Goal: Information Seeking & Learning: Compare options

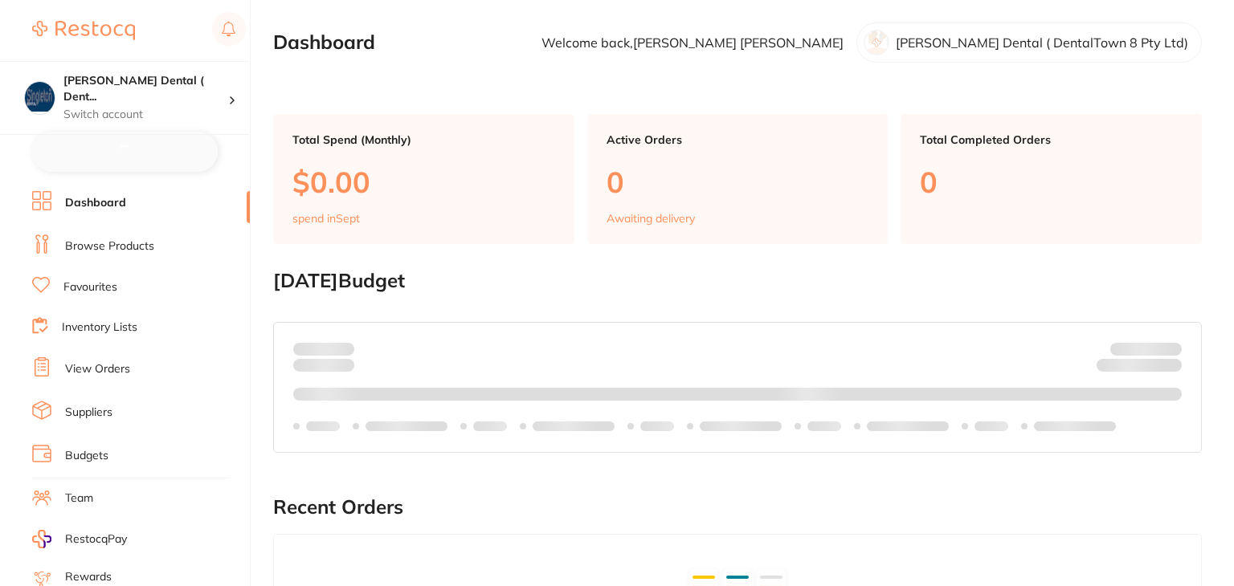
checkbox input "false"
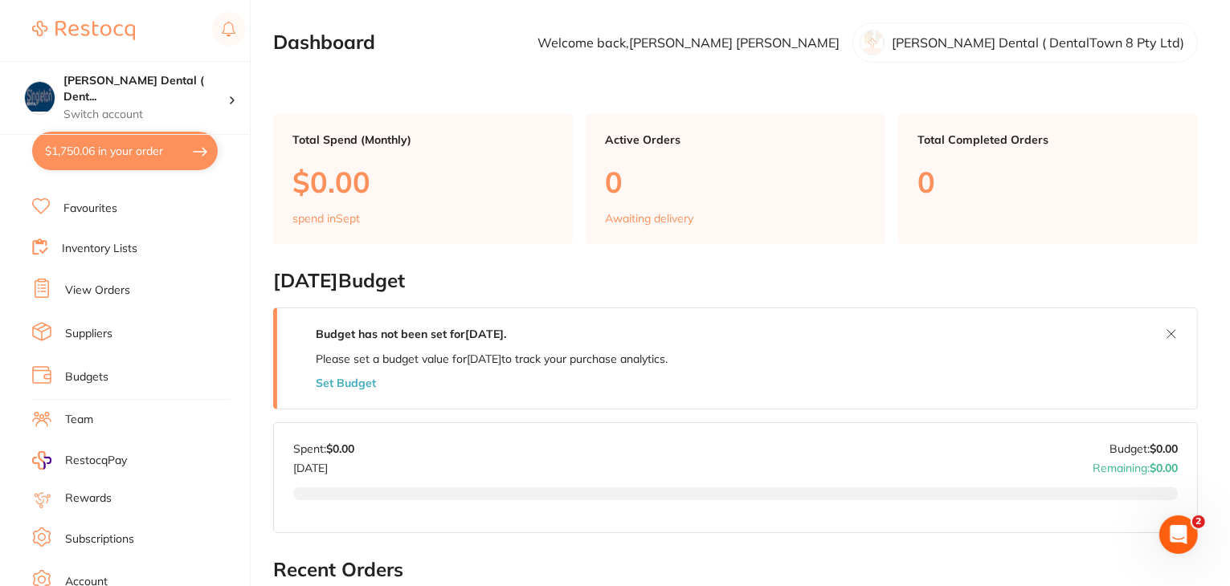
scroll to position [161, 0]
click at [88, 576] on link "Log Out" at bounding box center [86, 584] width 42 height 16
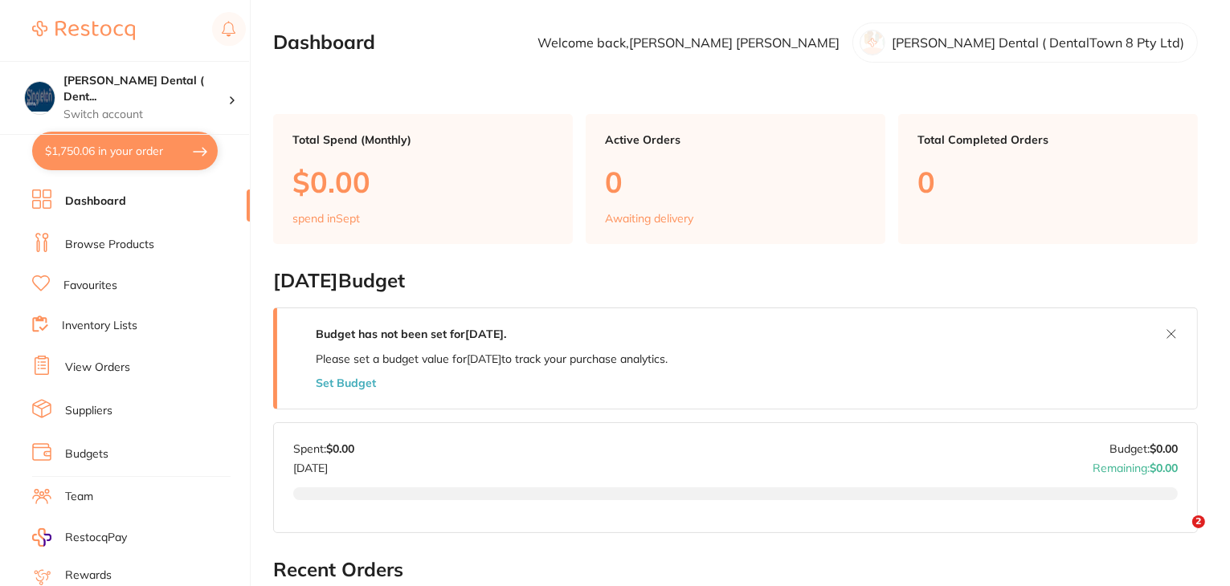
click at [125, 245] on link "Browse Products" at bounding box center [109, 245] width 89 height 16
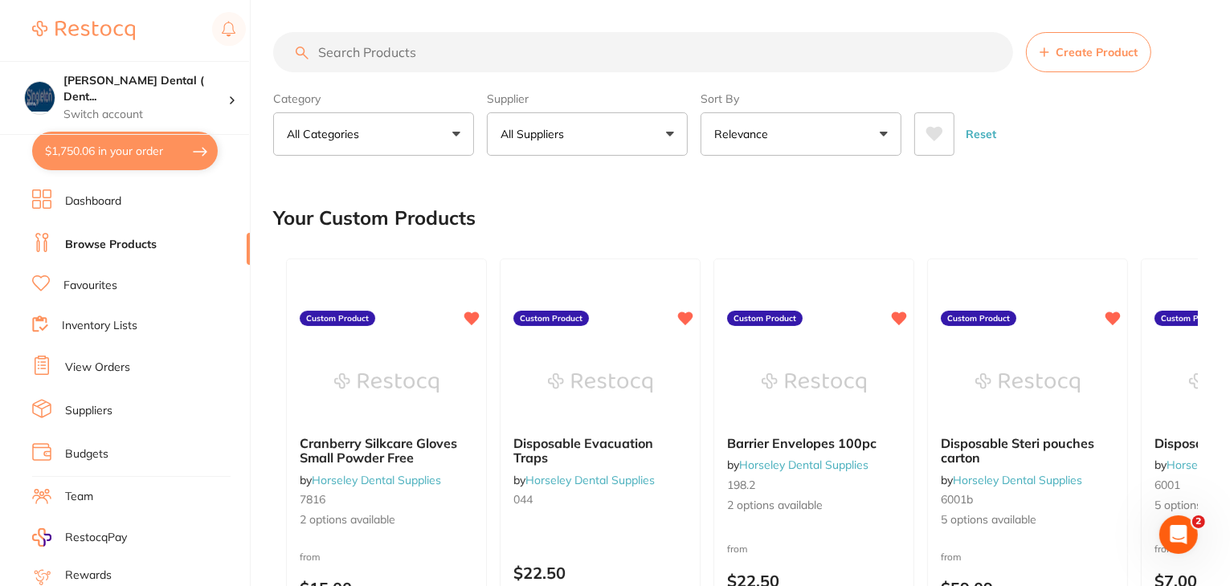
click at [637, 136] on button "All Suppliers" at bounding box center [587, 133] width 201 height 43
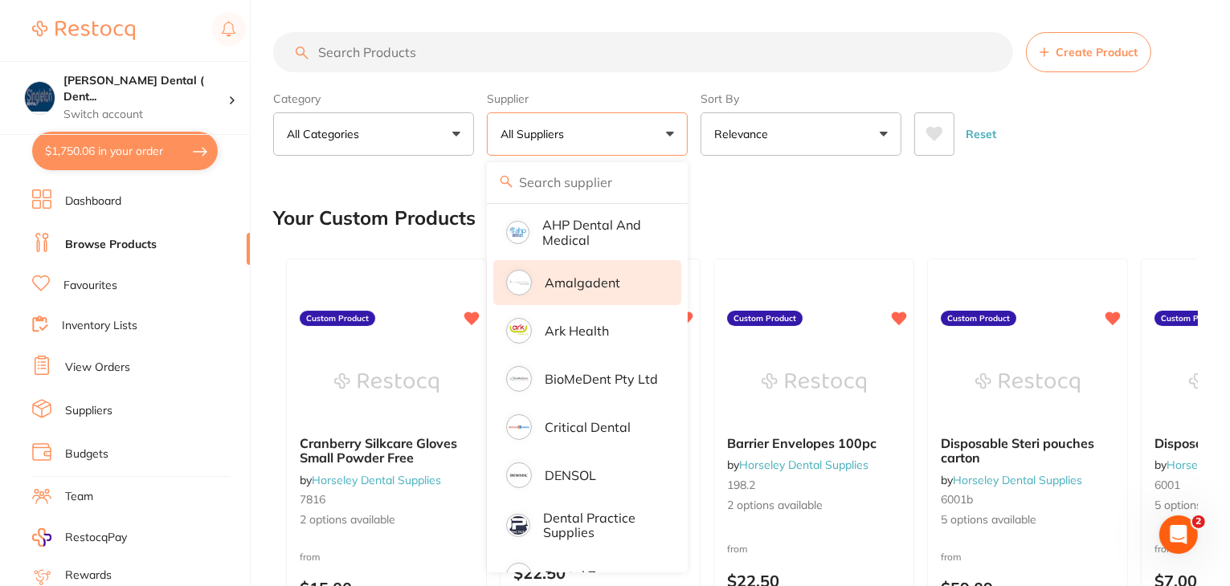
scroll to position [161, 0]
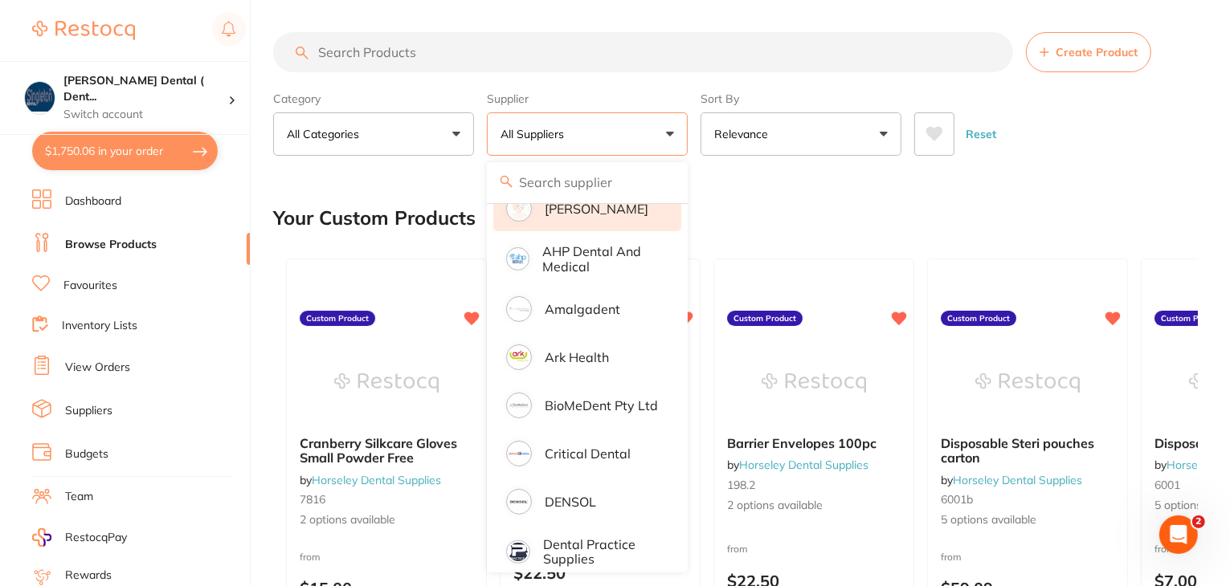
click at [578, 210] on p "Adam Dental" at bounding box center [597, 209] width 104 height 14
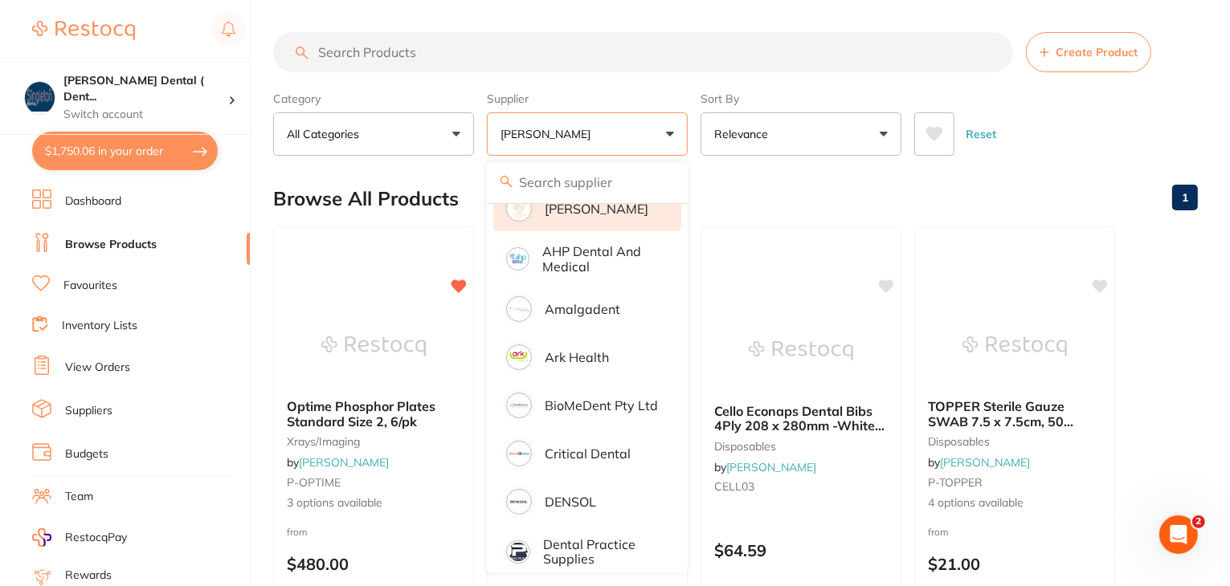
scroll to position [0, 0]
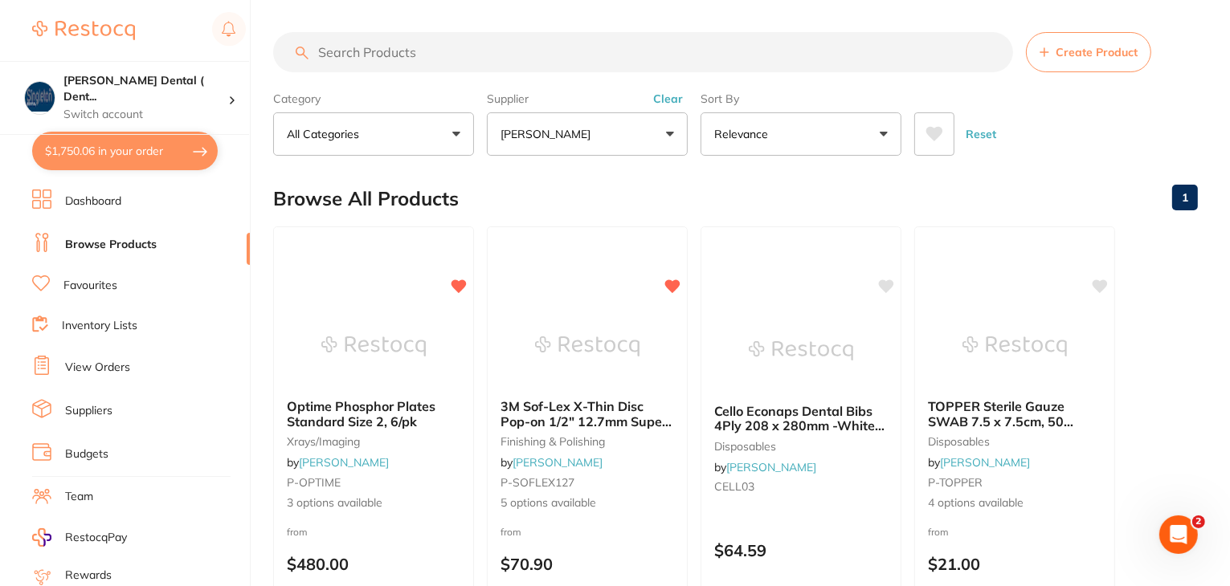
click at [670, 136] on button "Adam Dental" at bounding box center [587, 133] width 201 height 43
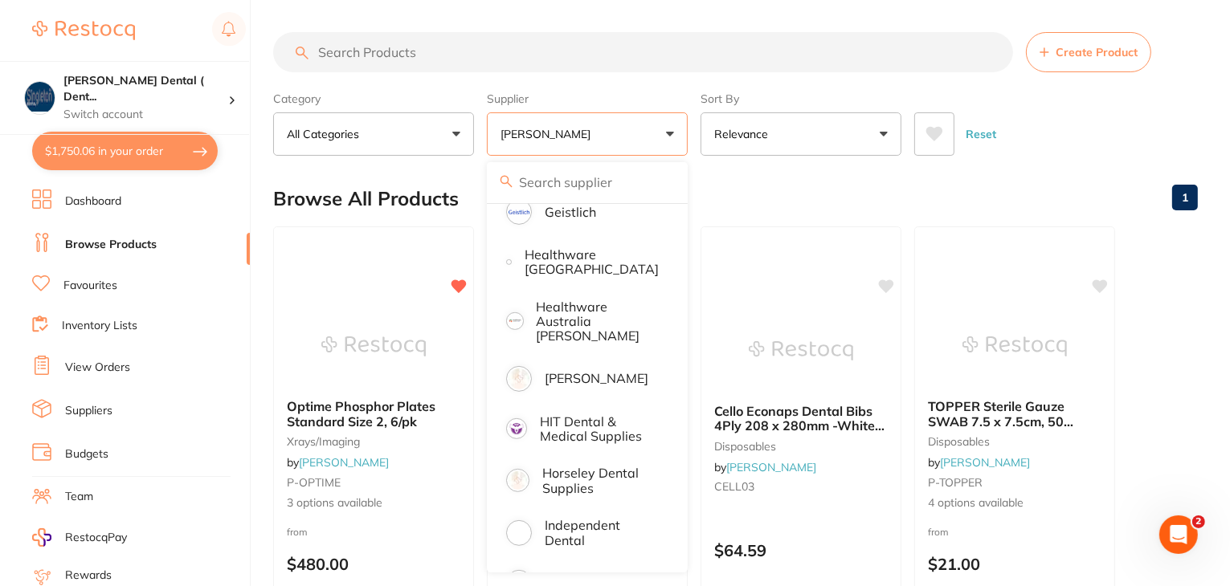
scroll to position [723, 0]
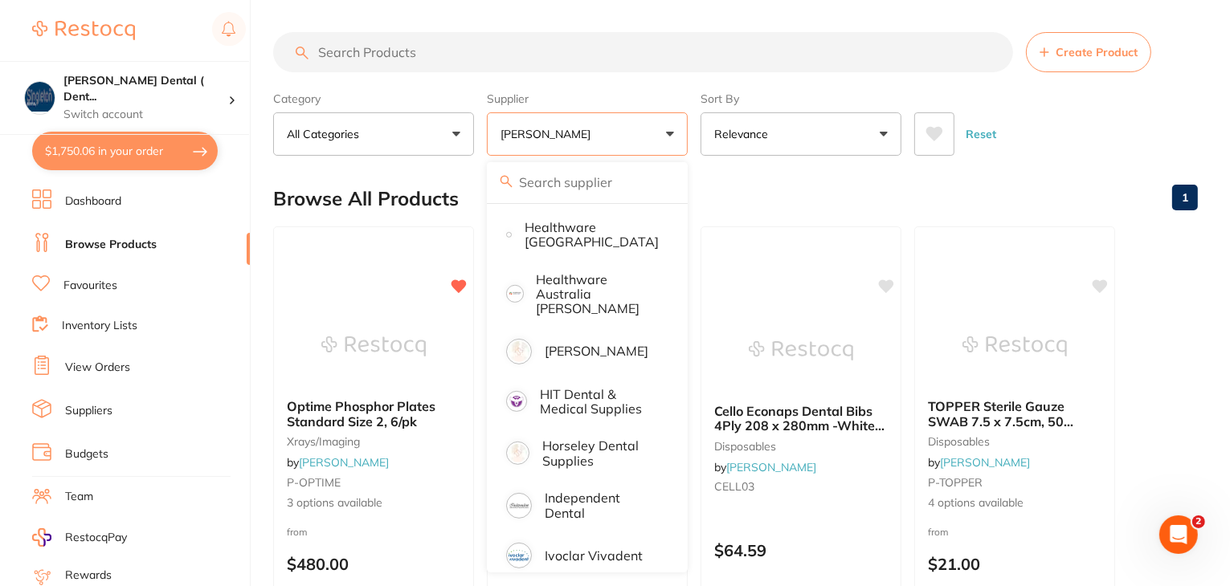
click at [623, 350] on p "Henry Schein Halas" at bounding box center [597, 351] width 104 height 14
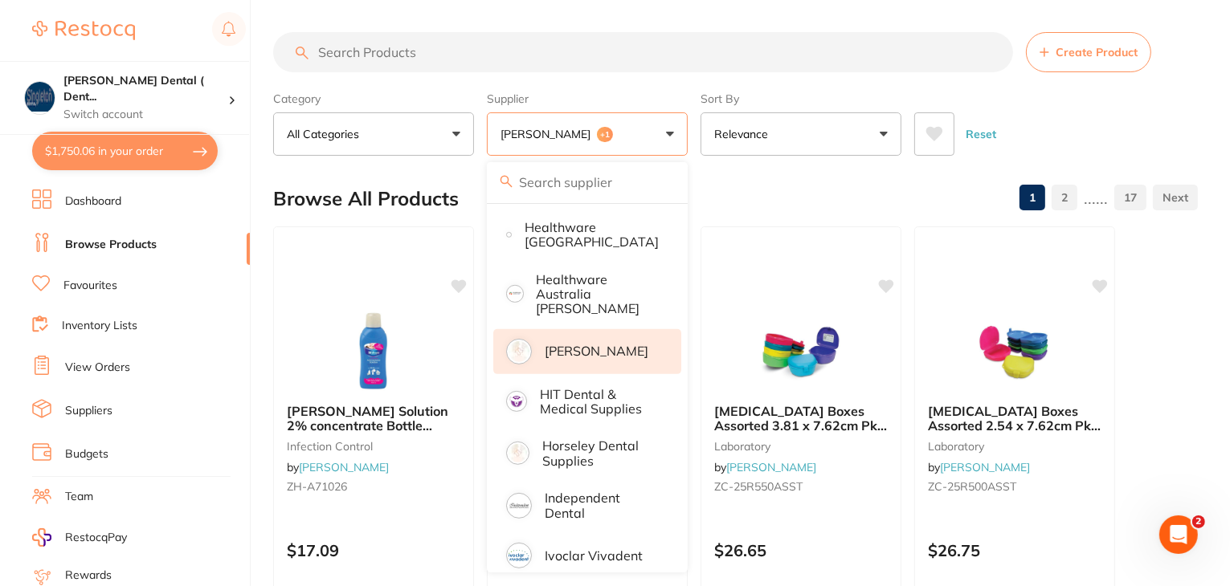
click at [821, 90] on div "Sort By Relevance Highest Price Lowest Price On Sale Relevance Clear" at bounding box center [800, 120] width 201 height 71
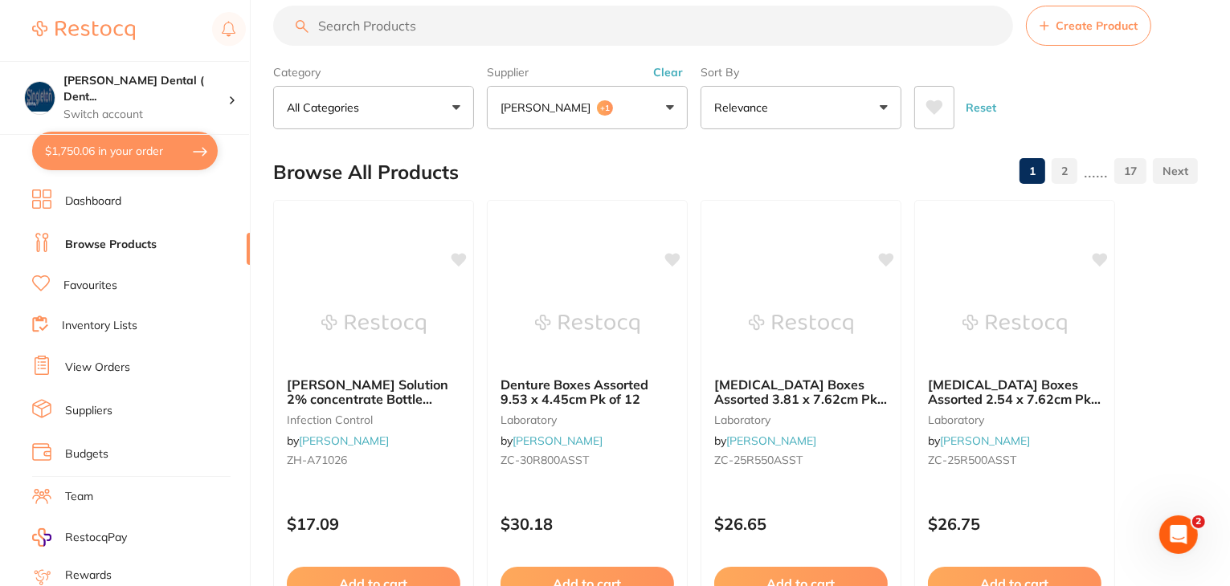
scroll to position [0, 0]
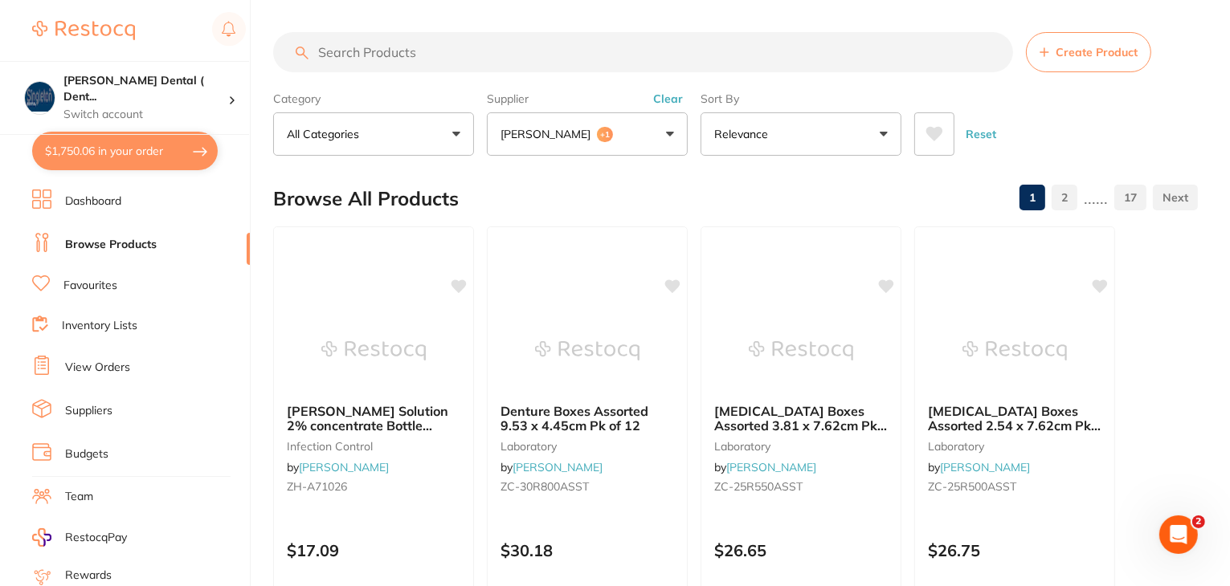
click at [980, 125] on button "Reset" at bounding box center [981, 133] width 40 height 43
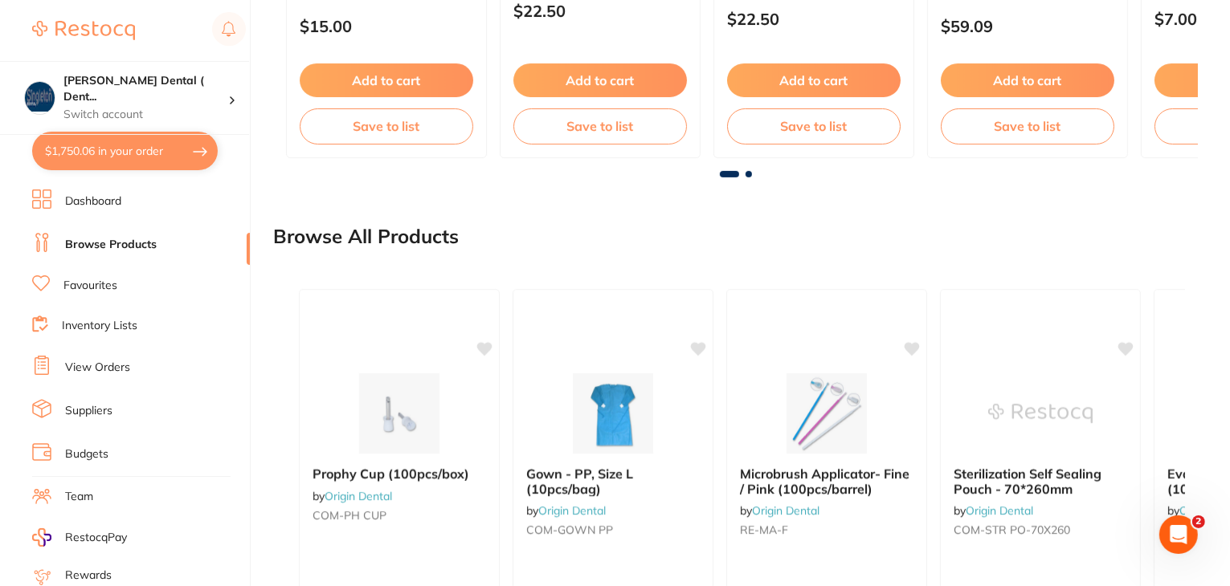
scroll to position [161, 0]
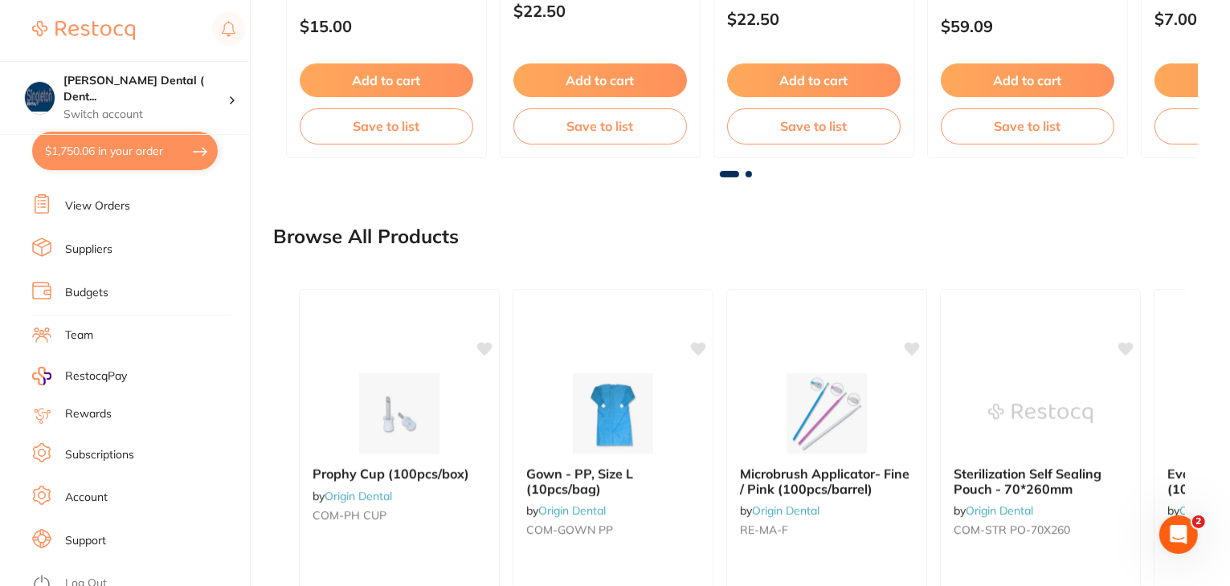
click at [97, 576] on link "Log Out" at bounding box center [86, 584] width 42 height 16
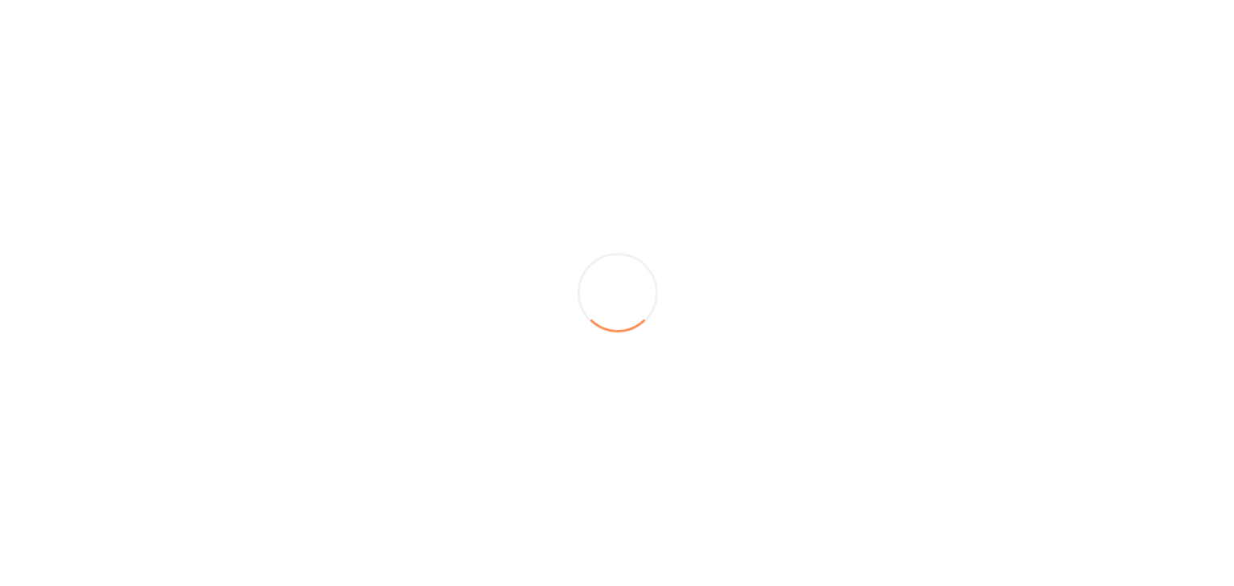
scroll to position [0, 0]
